Goal: Task Accomplishment & Management: Use online tool/utility

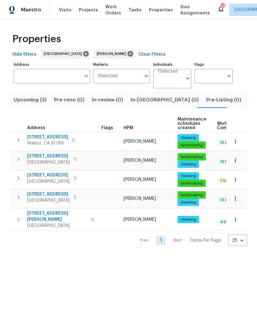
click at [59, 136] on span "19710 Quail Ridge Cir" at bounding box center [47, 137] width 41 height 6
click at [75, 142] on icon "button" at bounding box center [73, 140] width 3 height 3
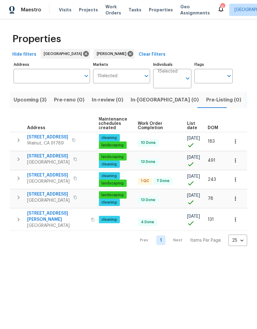
scroll to position [0, 79]
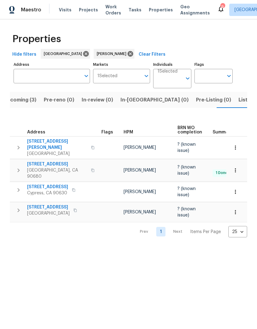
click at [238, 100] on span "Listed (5)" at bounding box center [249, 100] width 23 height 9
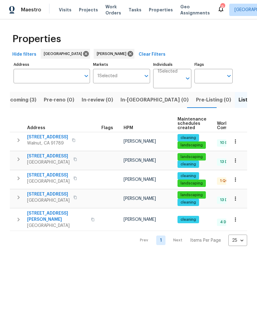
click at [48, 190] on td at bounding box center [168, 189] width 316 height 0
click at [53, 196] on span "15420 Olive Branch Dr" at bounding box center [48, 194] width 42 height 6
click at [45, 140] on span "19710 Quail Ridge Cir" at bounding box center [47, 137] width 41 height 6
click at [20, 216] on icon "button" at bounding box center [18, 219] width 7 height 7
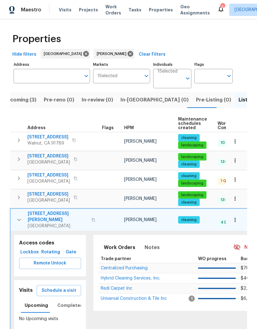
scroll to position [24, 0]
click at [30, 249] on span "Lockbox" at bounding box center [30, 253] width 16 height 8
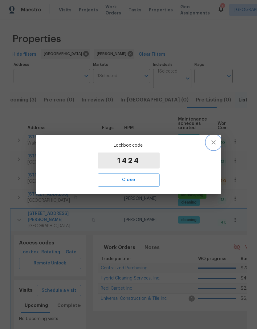
click at [214, 142] on icon "button" at bounding box center [213, 142] width 7 height 7
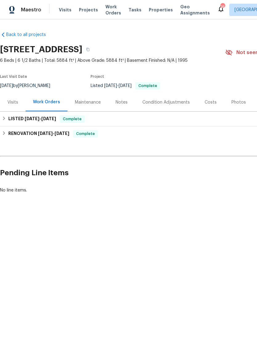
click at [86, 98] on div "Maintenance" at bounding box center [87, 102] width 41 height 18
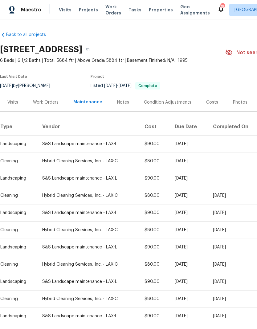
click at [41, 101] on div "Work Orders" at bounding box center [46, 102] width 26 height 6
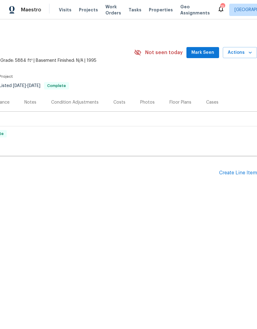
scroll to position [0, 91]
click at [237, 174] on div "Create Line Item" at bounding box center [238, 173] width 38 height 6
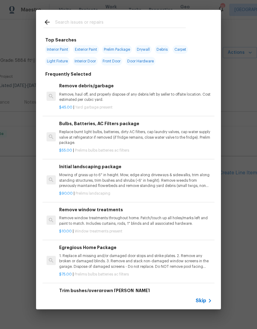
click at [112, 20] on input "text" at bounding box center [120, 22] width 130 height 9
type input "Palm"
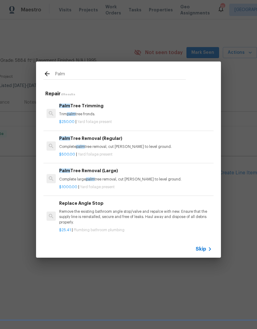
click at [118, 108] on h6 "Palm Tree Trimming" at bounding box center [135, 105] width 153 height 7
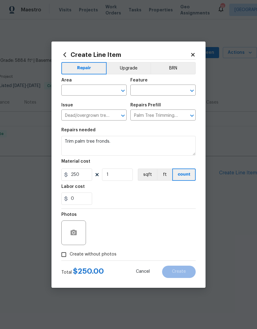
click at [98, 91] on input "text" at bounding box center [85, 91] width 48 height 10
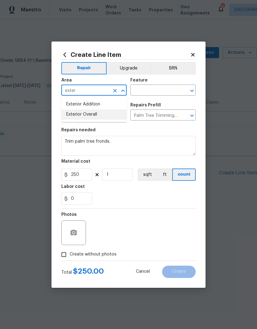
click at [110, 113] on li "Exterior Overall" at bounding box center [93, 115] width 65 height 10
type input "Exterior Overall"
click at [110, 113] on div "Dead/overgrown tree or foliage ​" at bounding box center [93, 116] width 65 height 10
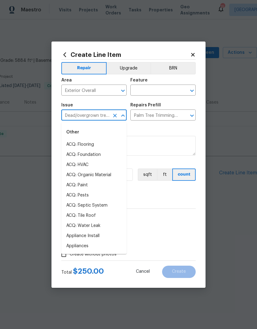
click at [153, 90] on input "text" at bounding box center [154, 91] width 48 height 10
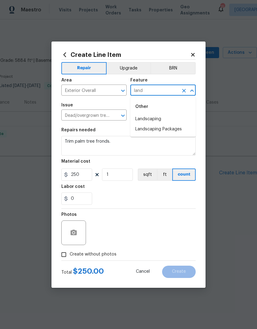
click at [165, 119] on li "Landscaping" at bounding box center [162, 119] width 65 height 10
type input "Landscaping"
click at [165, 119] on input "Palm Tree Trimming $250.00" at bounding box center [154, 116] width 48 height 10
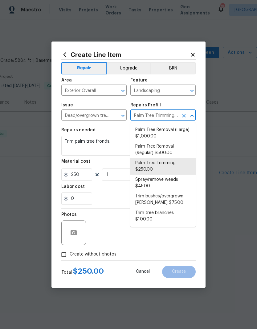
click at [112, 131] on div "Repairs needed" at bounding box center [128, 132] width 134 height 8
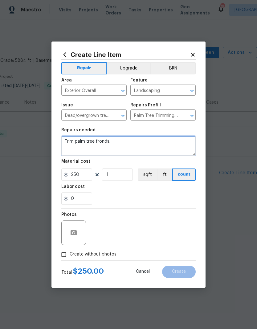
click at [114, 144] on textarea "Trim palm tree fronds." at bounding box center [128, 146] width 134 height 20
click at [65, 142] on textarea "Trim palm tree fronds." at bounding box center [128, 146] width 134 height 20
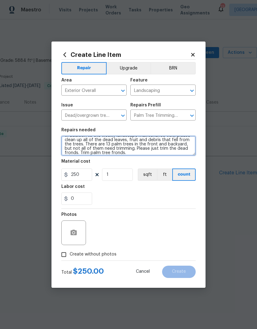
scroll to position [9, 0]
click at [82, 150] on textarea "In addition to the weekly landscape maintenance visit, please clean up all of t…" at bounding box center [128, 146] width 134 height 20
click at [81, 150] on textarea "In addition to the weekly landscape maintenance visit, please clean up all of t…" at bounding box center [128, 146] width 134 height 20
type textarea "In addition to the weekly landscape maintenance visit, please clean up all of t…"
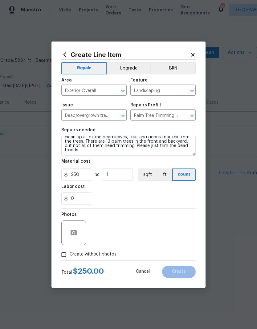
click at [126, 194] on div "0" at bounding box center [128, 199] width 134 height 12
click at [78, 178] on input "250" at bounding box center [76, 175] width 31 height 12
click at [77, 174] on input "250" at bounding box center [76, 175] width 31 height 12
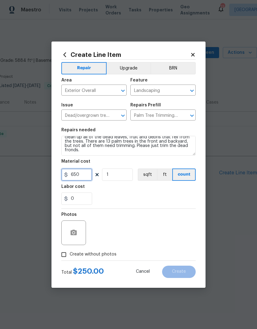
type input "650"
click at [142, 190] on div "Labor cost" at bounding box center [128, 189] width 134 height 8
click at [77, 234] on button "button" at bounding box center [73, 233] width 15 height 15
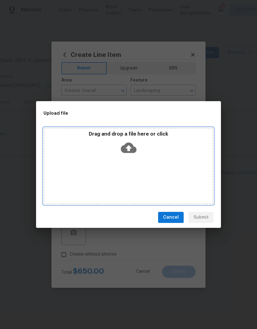
click at [133, 151] on icon at bounding box center [129, 148] width 16 height 10
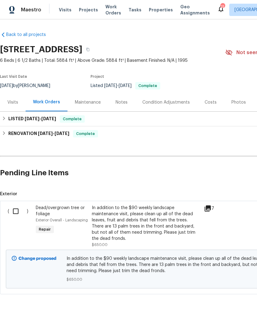
click at [20, 210] on input "checkbox" at bounding box center [18, 211] width 18 height 13
checkbox input "true"
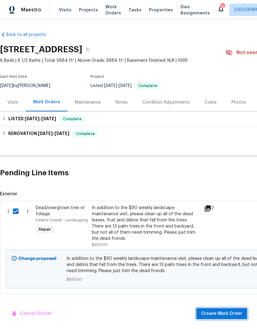
click at [222, 313] on span "Create Work Order" at bounding box center [221, 314] width 41 height 8
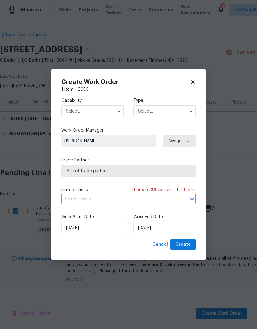
click at [102, 108] on input "text" at bounding box center [92, 111] width 62 height 12
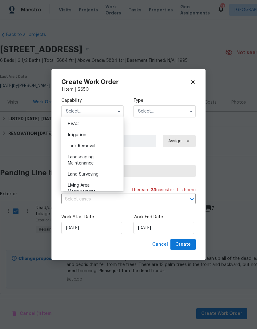
scroll to position [372, 0]
click at [89, 159] on span "Landscaping Maintenance" at bounding box center [81, 160] width 26 height 10
type input "Landscaping Maintenance"
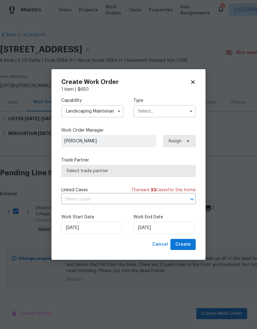
click at [167, 109] on input "text" at bounding box center [164, 111] width 62 height 12
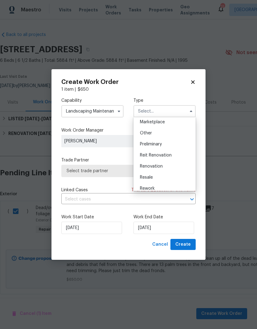
scroll to position [113, 0]
click at [167, 164] on div "Renovation" at bounding box center [164, 166] width 59 height 11
type input "Renovation"
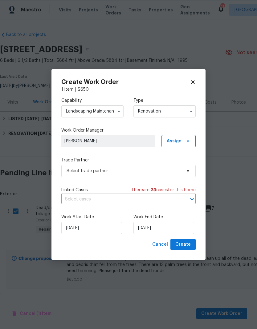
scroll to position [0, 0]
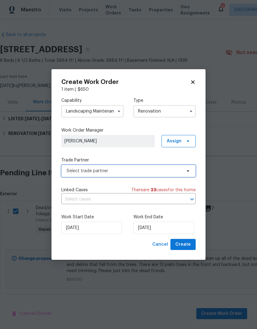
click at [155, 168] on span "Select trade partner" at bounding box center [123, 171] width 115 height 6
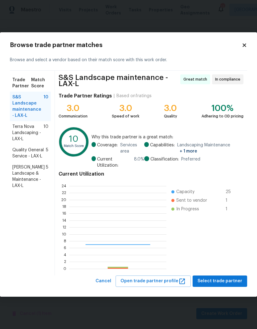
scroll to position [86, 97]
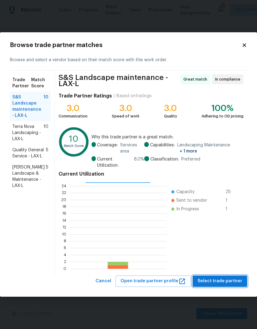
click at [224, 280] on span "Select trade partner" at bounding box center [219, 282] width 45 height 8
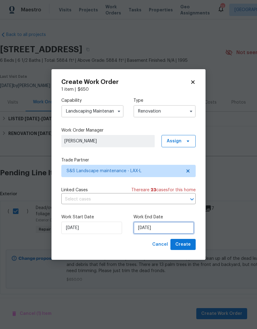
click at [148, 228] on input "9/2/2025" at bounding box center [163, 228] width 61 height 12
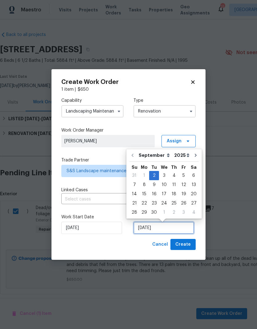
scroll to position [1, 0]
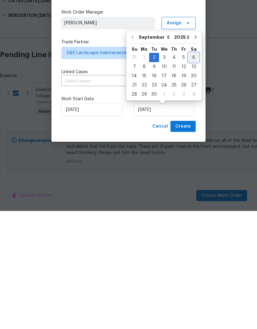
click at [190, 171] on div "6" at bounding box center [193, 175] width 10 height 9
type input "[DATE]"
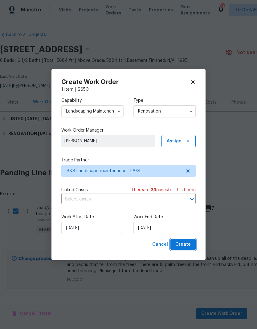
click at [190, 246] on button "Create" at bounding box center [182, 244] width 25 height 11
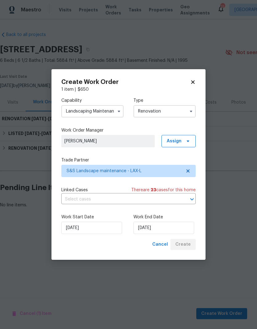
scroll to position [0, 0]
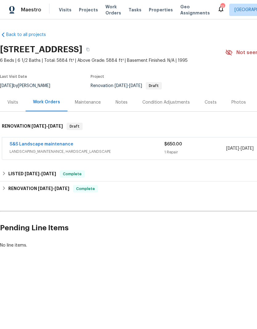
click at [55, 143] on link "S&S Landscape maintenance" at bounding box center [42, 144] width 64 height 4
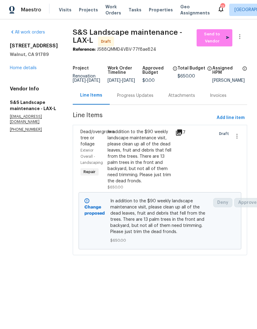
click at [24, 67] on link "Home details" at bounding box center [23, 68] width 27 height 4
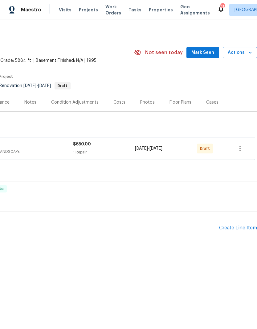
scroll to position [0, 91]
click at [239, 148] on icon "button" at bounding box center [239, 148] width 7 height 7
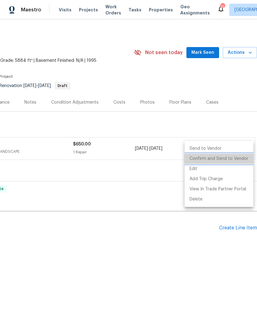
click at [232, 160] on li "Confirm and Send to Vendor" at bounding box center [218, 159] width 69 height 10
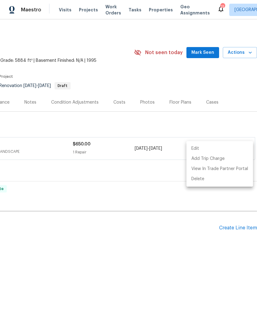
click at [169, 248] on div at bounding box center [128, 164] width 257 height 329
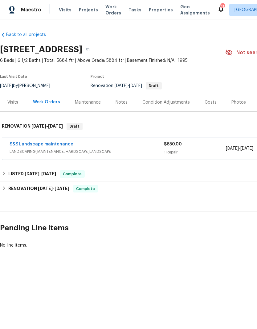
scroll to position [0, 0]
